Goal: Information Seeking & Learning: Learn about a topic

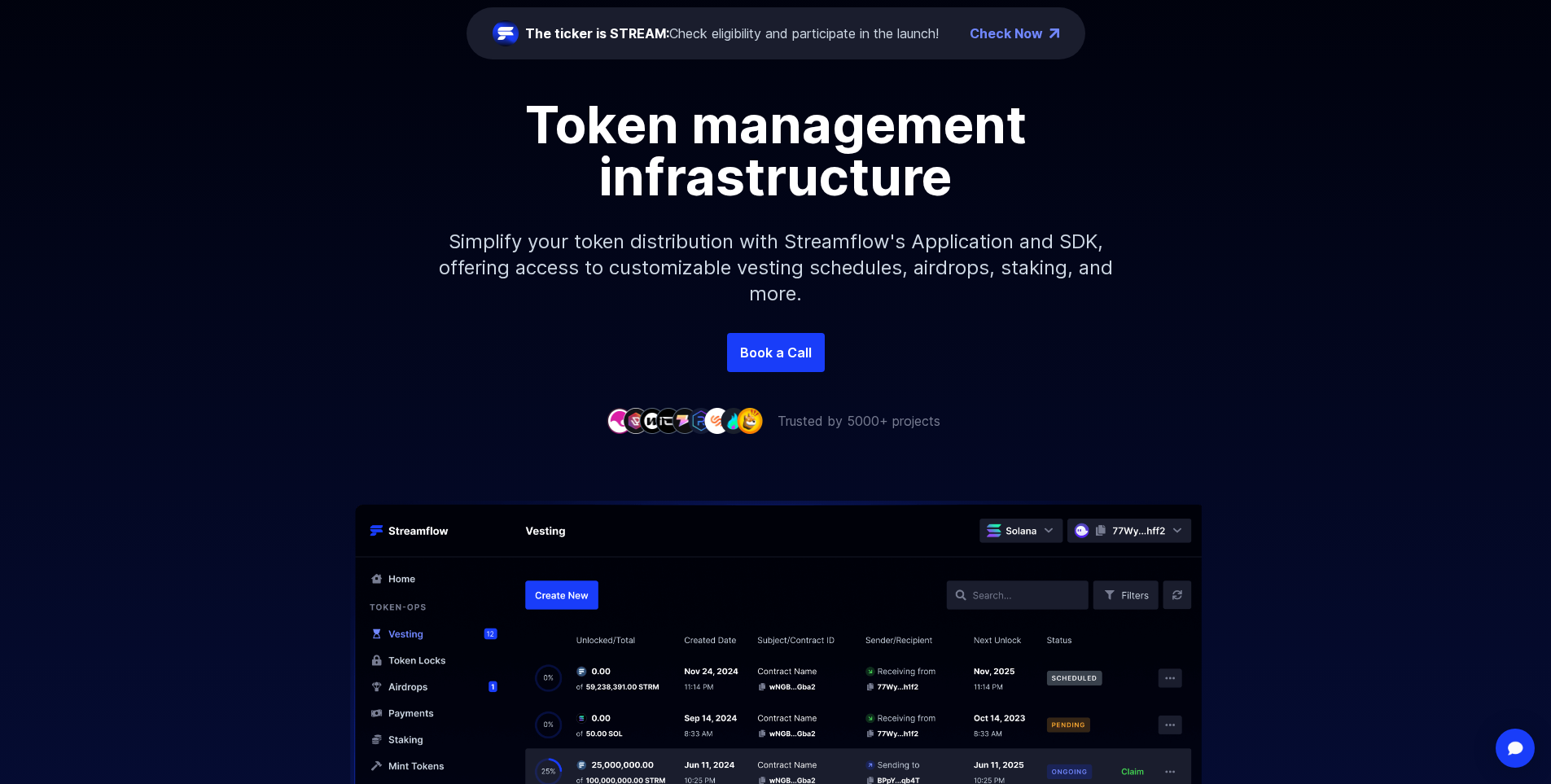
scroll to position [244, 0]
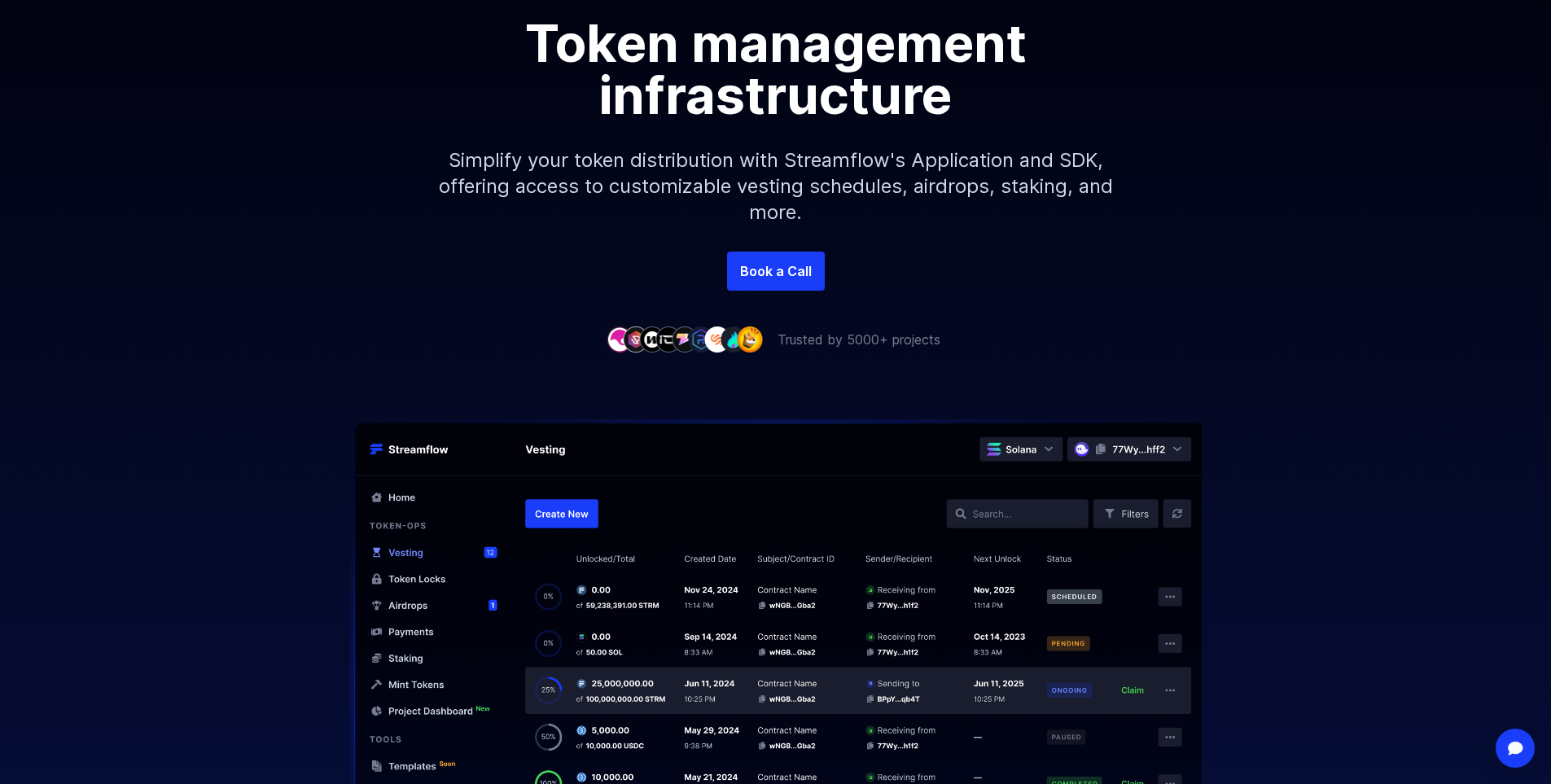
scroll to position [326, 0]
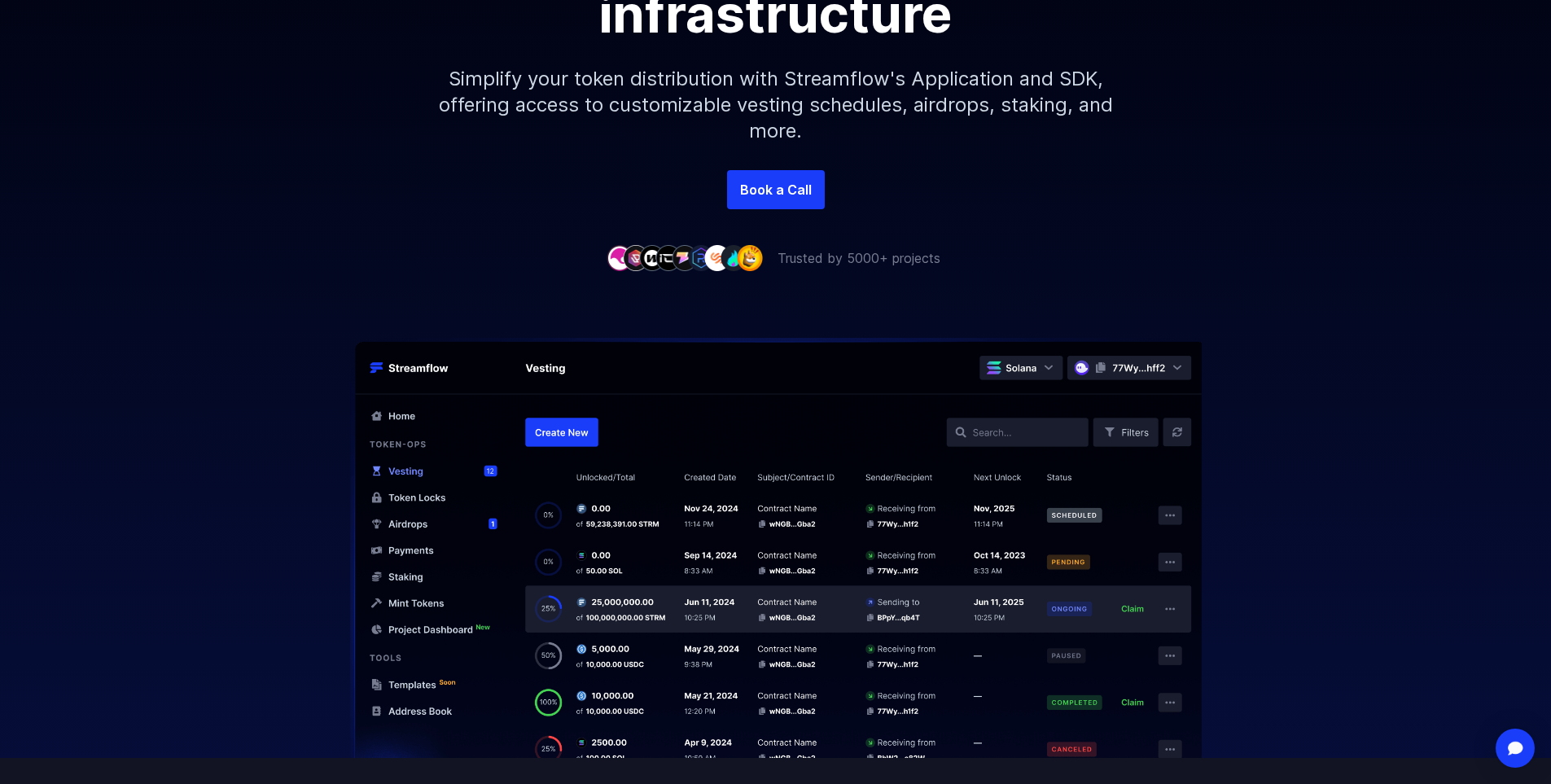
scroll to position [244, 0]
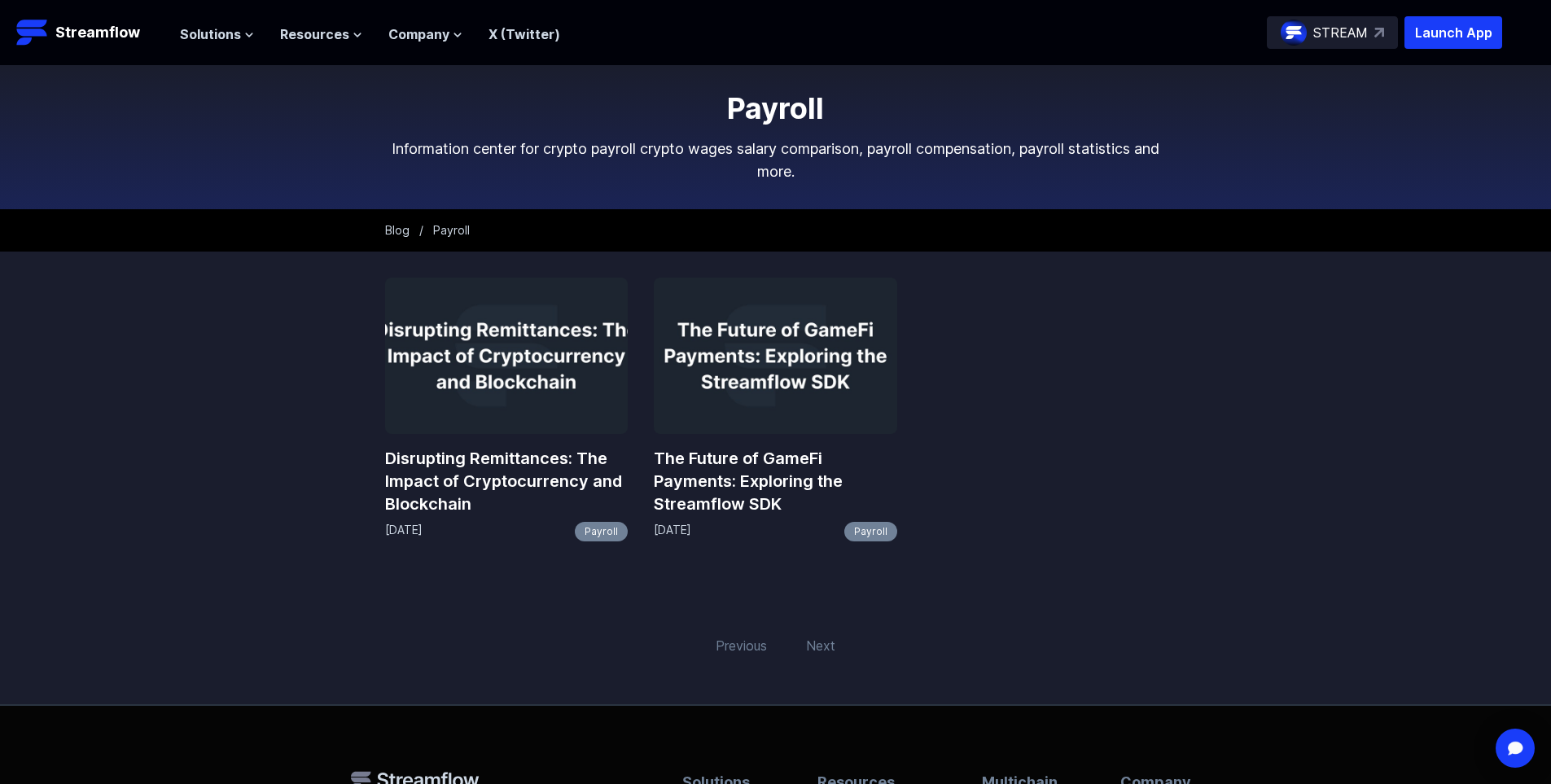
scroll to position [81, 0]
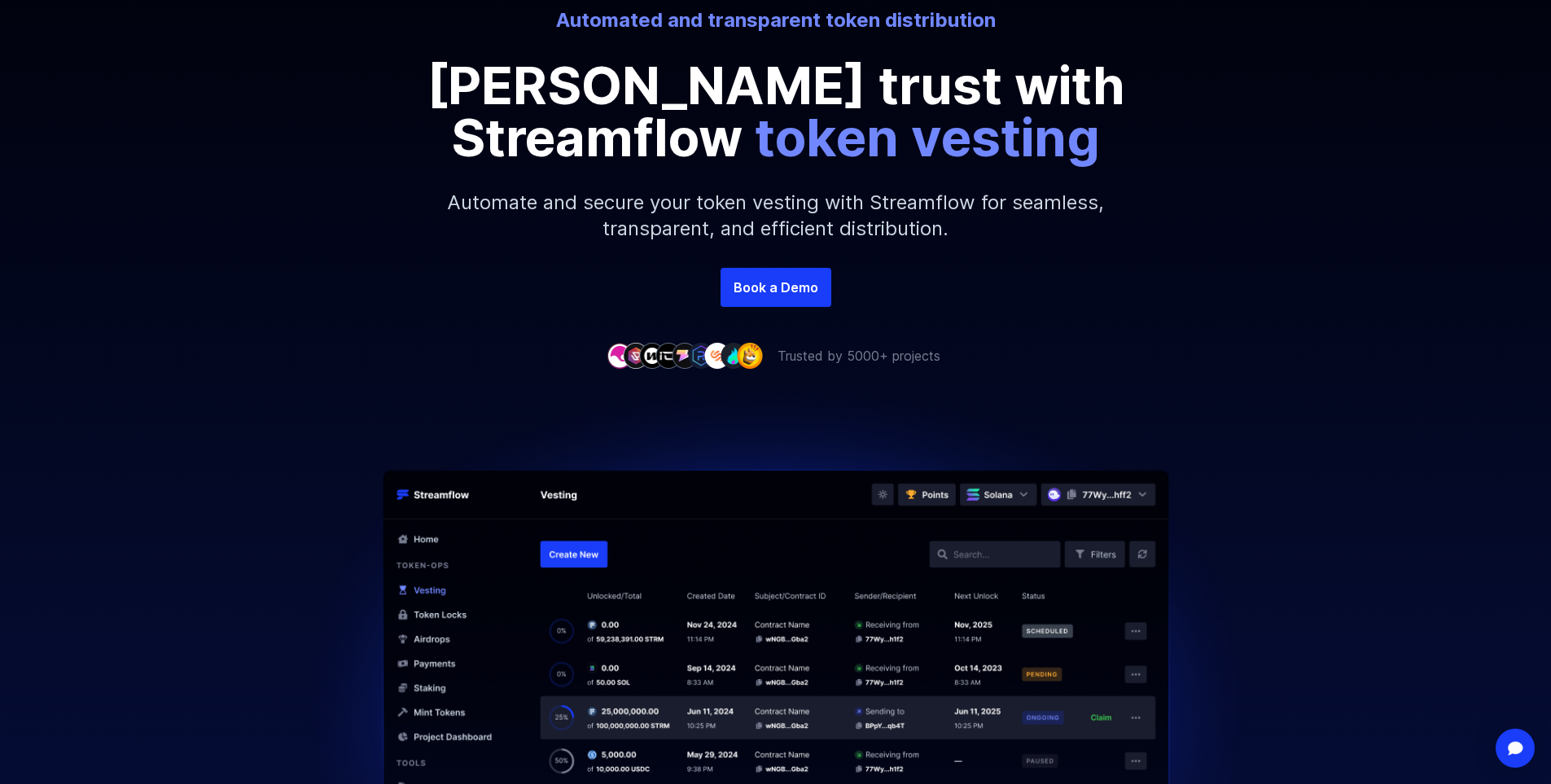
scroll to position [244, 0]
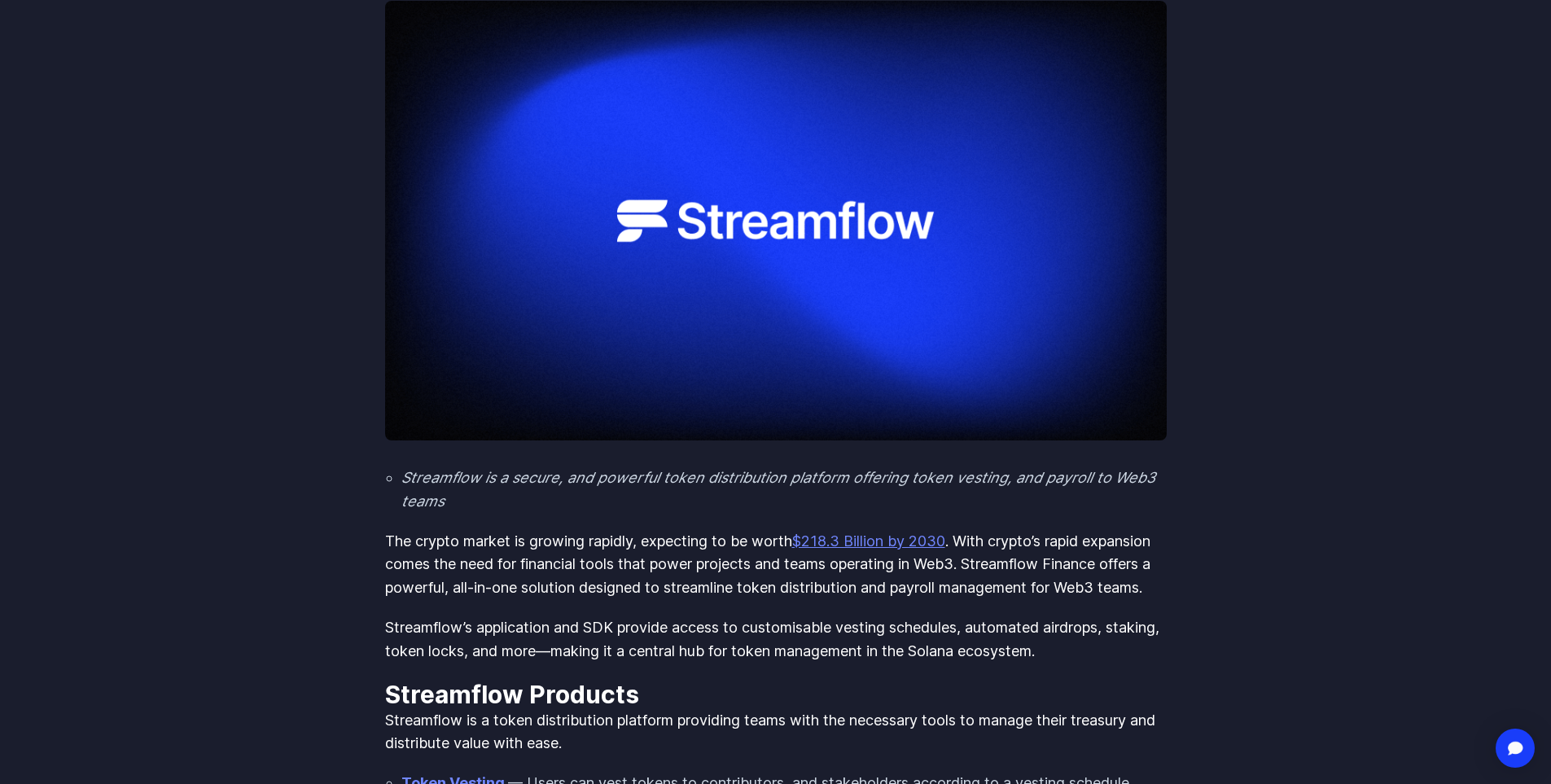
scroll to position [326, 0]
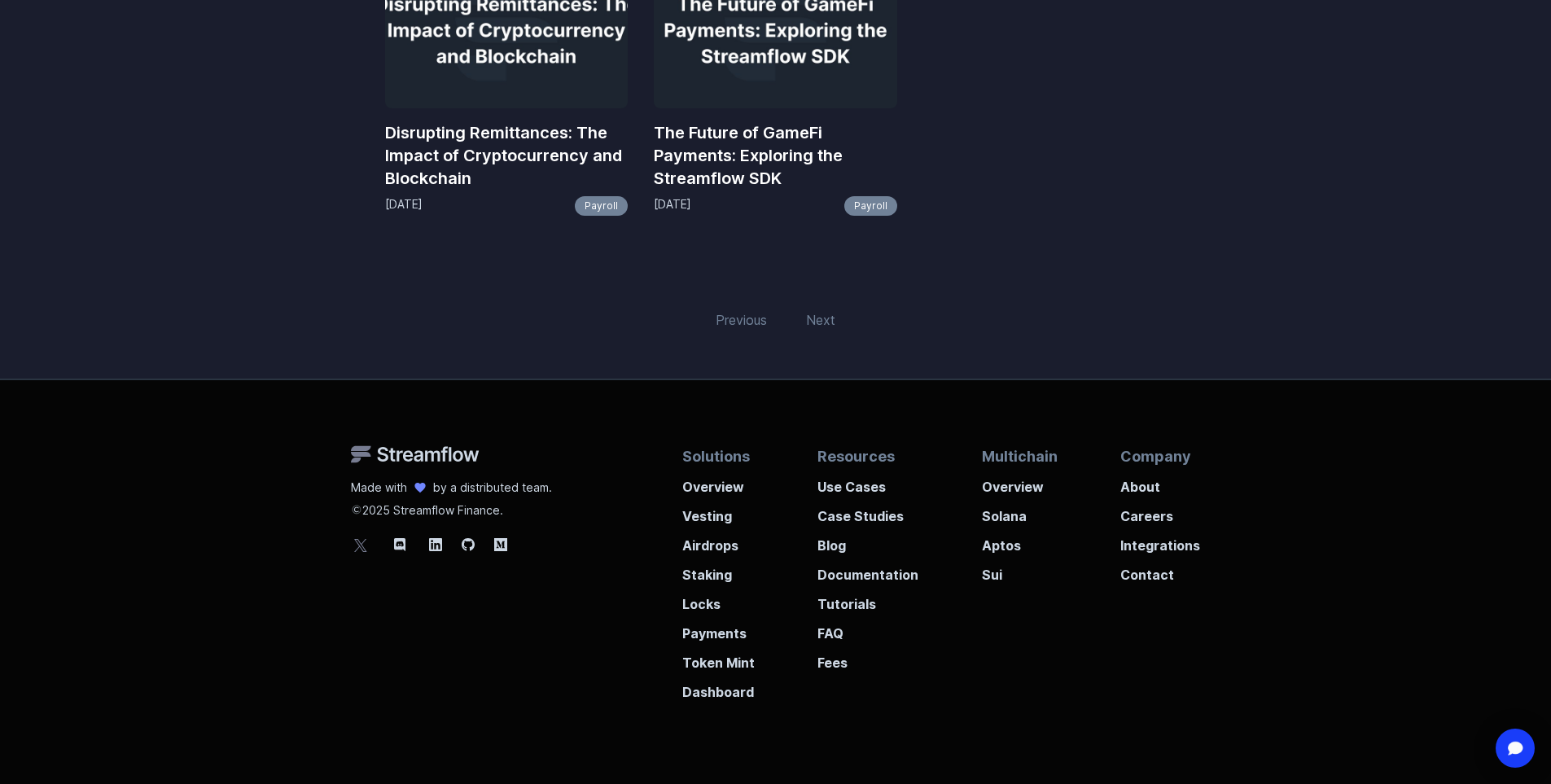
scroll to position [244, 0]
